Goal: Task Accomplishment & Management: Manage account settings

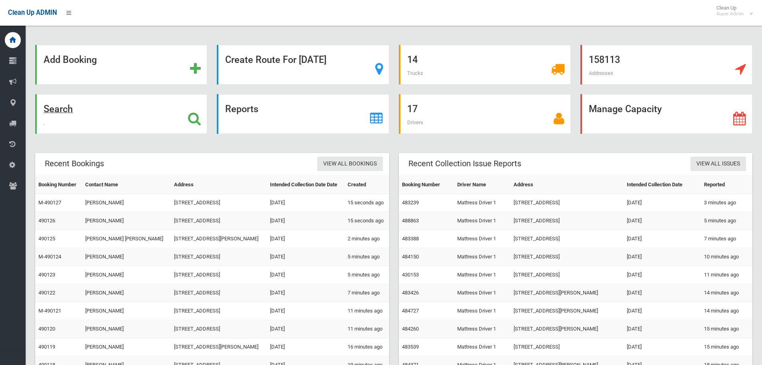
click at [120, 115] on div "Search" at bounding box center [121, 114] width 172 height 40
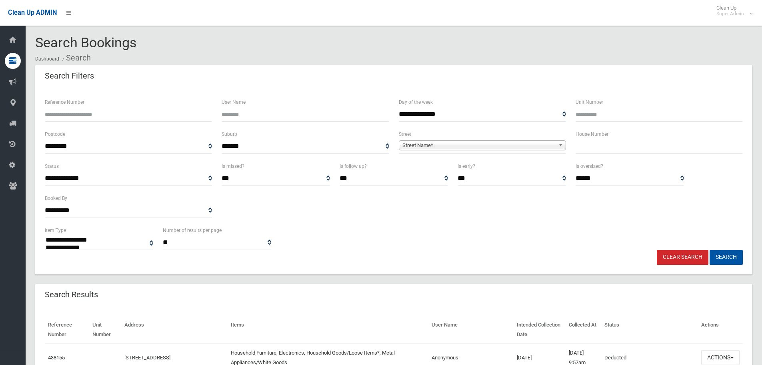
select select
click at [144, 111] on input "Reference Number" at bounding box center [128, 114] width 167 height 15
paste input "******"
type input "******"
click at [710, 250] on button "Search" at bounding box center [726, 257] width 33 height 15
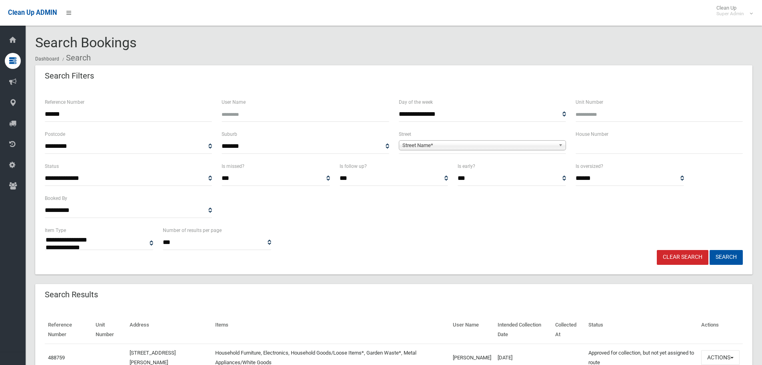
select select
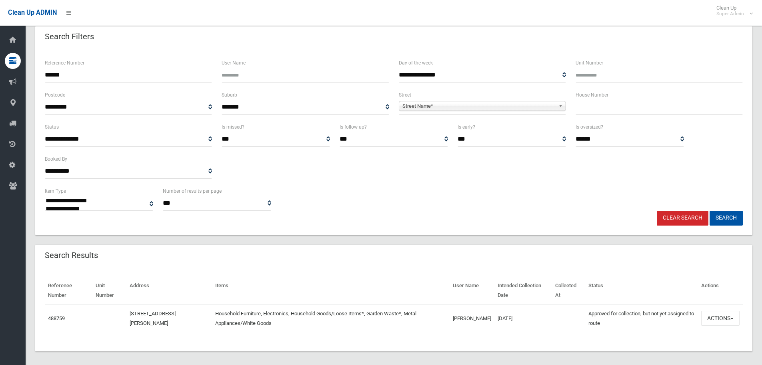
scroll to position [45, 0]
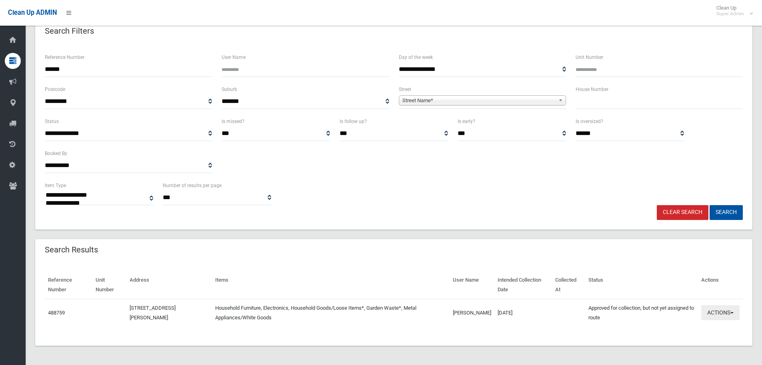
click at [725, 313] on button "Actions" at bounding box center [720, 312] width 38 height 15
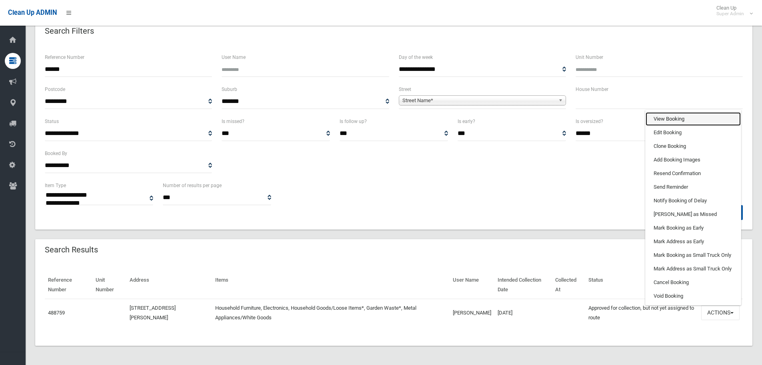
click at [663, 116] on link "View Booking" at bounding box center [693, 119] width 95 height 14
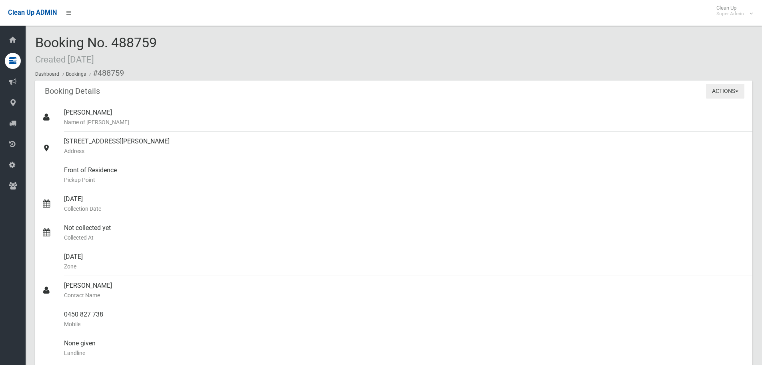
click at [741, 87] on button "Actions" at bounding box center [725, 91] width 38 height 15
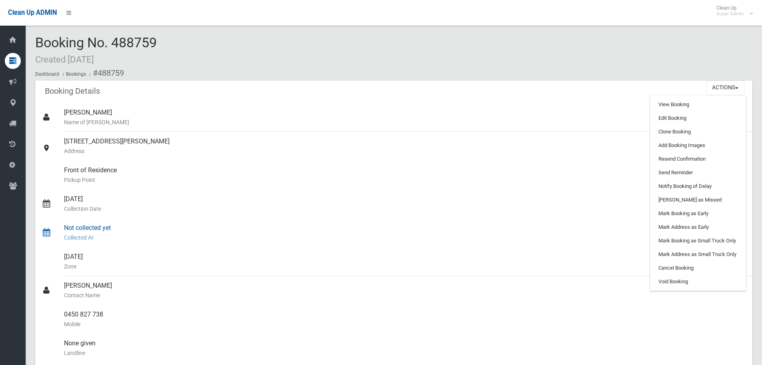
click at [580, 219] on div "Not collected yet Collected At" at bounding box center [405, 232] width 682 height 29
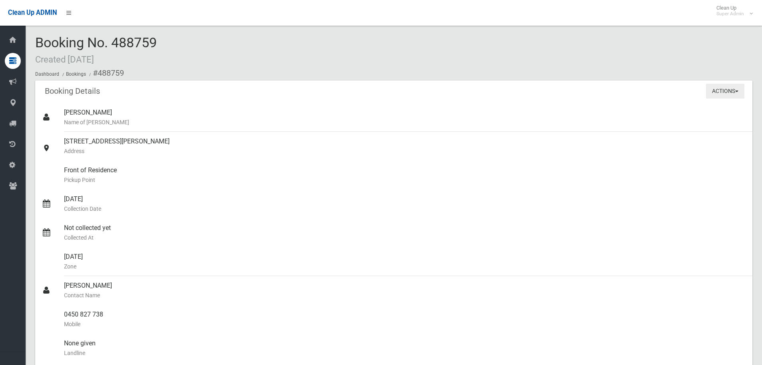
click at [714, 84] on button "Actions" at bounding box center [725, 91] width 38 height 15
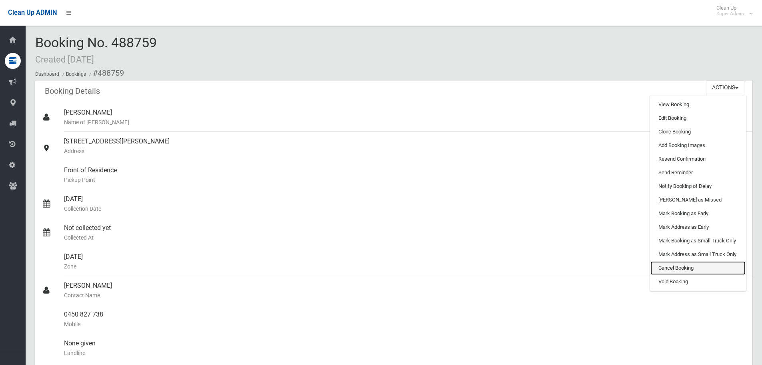
click at [696, 265] on link "Cancel Booking" at bounding box center [698, 268] width 95 height 14
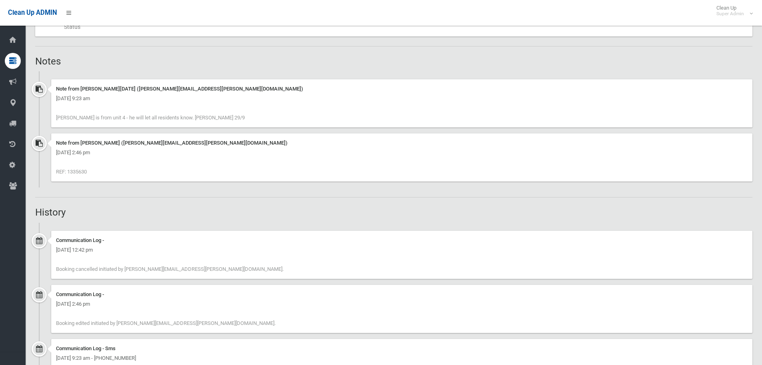
scroll to position [480, 0]
